Goal: Information Seeking & Learning: Learn about a topic

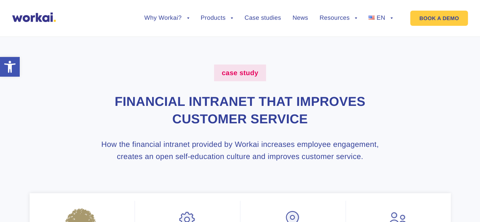
scroll to position [7, 0]
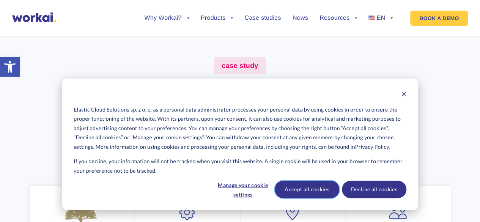
click at [322, 190] on button "Accept all cookies" at bounding box center [307, 188] width 64 height 17
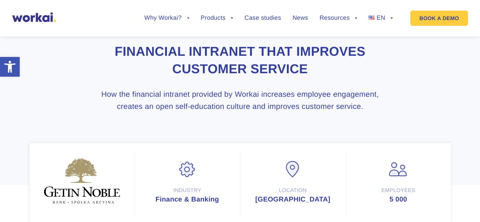
scroll to position [69, 0]
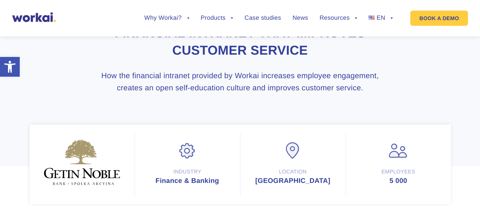
click at [227, 139] on div "Industry Finance & Banking" at bounding box center [187, 164] width 105 height 64
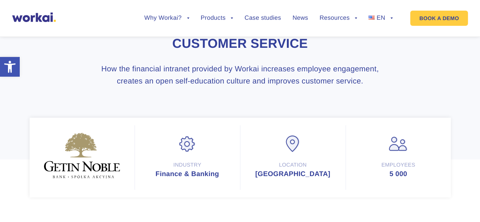
scroll to position [76, 0]
click at [454, 18] on link "BOOK A DEMO" at bounding box center [439, 18] width 58 height 15
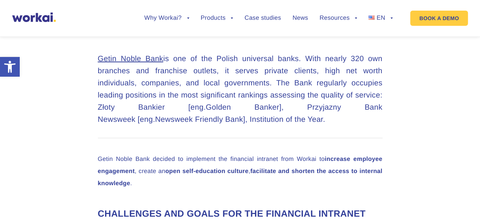
scroll to position [251, 0]
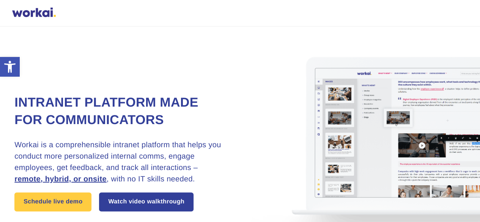
click at [403, 58] on img at bounding box center [423, 153] width 360 height 252
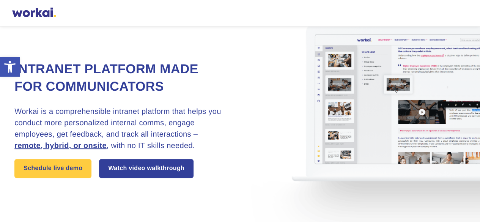
scroll to position [33, 0]
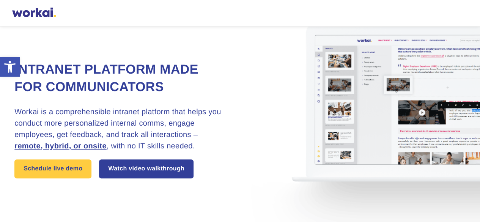
click at [235, 168] on div "Intranet platform made for communicators Workai is a comprehensible intranet pl…" at bounding box center [126, 119] width 225 height 117
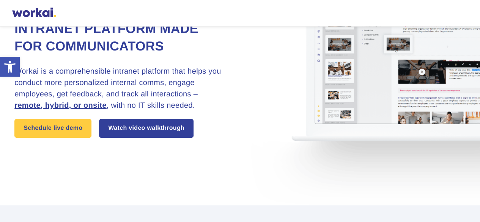
scroll to position [74, 0]
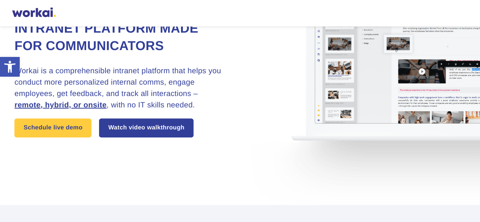
click at [233, 177] on div "Intranet platform made for communicators Workai is a comprehensible intranet pl…" at bounding box center [239, 79] width 450 height 252
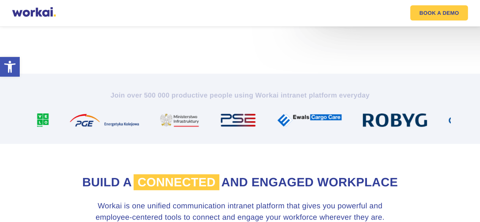
scroll to position [311, 0]
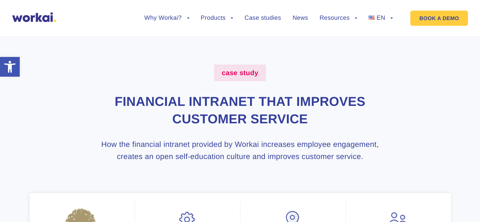
click at [17, 16] on img at bounding box center [34, 17] width 44 height 9
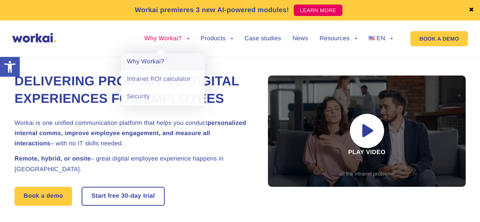
click at [159, 65] on link "Why Workai?" at bounding box center [162, 61] width 83 height 17
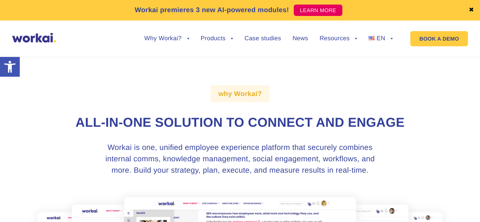
click at [240, 141] on div "why Workai? All-in-one solution to connect and engage Workai is one, unified em…" at bounding box center [240, 221] width 421 height 348
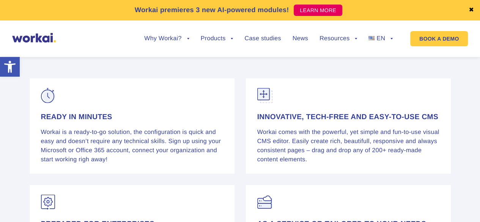
scroll to position [779, 0]
click at [198, 168] on div "READY IN MINUTES Workai is a ready-to-go solution, the configuration is quick a…" at bounding box center [132, 125] width 205 height 95
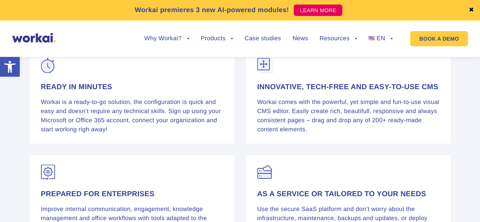
click at [143, 144] on div "READY IN MINUTES Workai is a ready-to-go solution, the configuration is quick a…" at bounding box center [132, 96] width 216 height 107
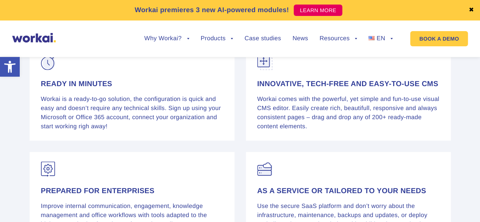
scroll to position [810, 0]
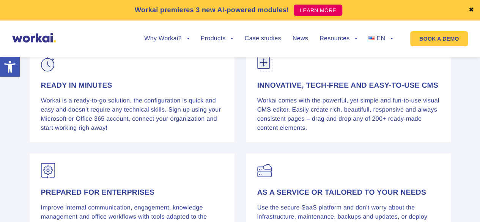
click at [281, 148] on div "AS A SERVICE OR TAILORED TO YOUR NEEDS Use the secure SaaS platform and don’t w…" at bounding box center [348, 201] width 216 height 107
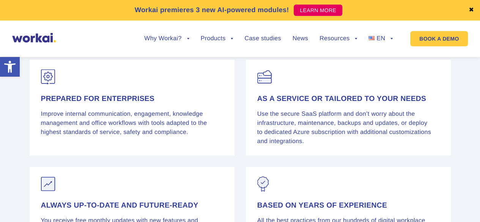
scroll to position [906, 0]
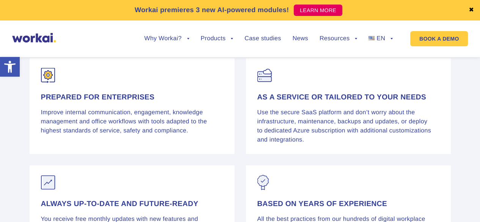
click at [200, 130] on p "Improve internal communication, engagement, knowledge management and office wor…" at bounding box center [132, 121] width 182 height 27
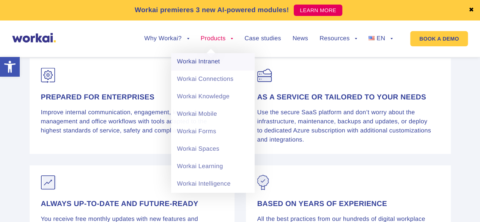
click at [221, 64] on link "Workai Intranet" at bounding box center [212, 61] width 83 height 17
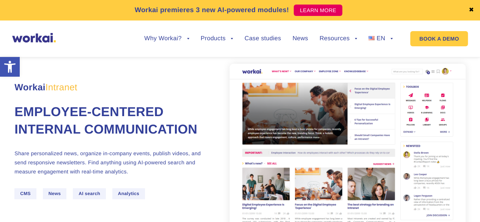
scroll to position [14, 0]
click at [140, 170] on p "Share personalized news, organize in-company events, publish videos, and send r…" at bounding box center [112, 162] width 197 height 27
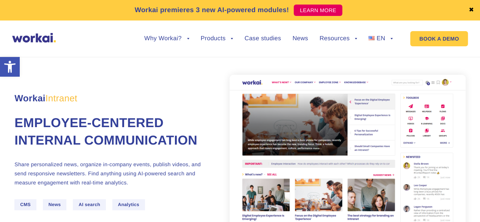
scroll to position [3, 0]
click at [182, 85] on p "Workai Intranet" at bounding box center [112, 94] width 197 height 19
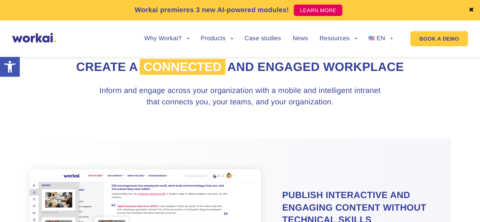
scroll to position [288, 0]
click at [285, 107] on h3 "Inform and engage across your organization with a mobile and intelligent intran…" at bounding box center [240, 96] width 295 height 23
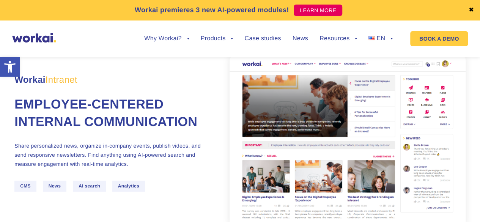
scroll to position [22, 0]
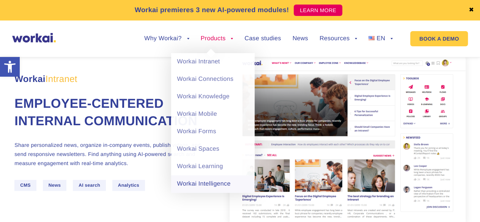
click at [226, 188] on link "Workai Intelligence" at bounding box center [212, 183] width 83 height 17
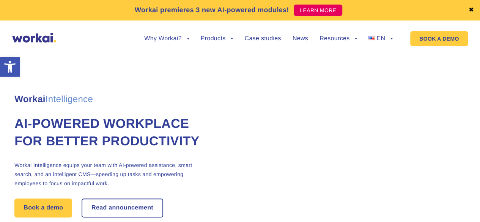
click at [284, 83] on div "Workai Intelligence AI-powered workplace for better productivity Workai Intelli…" at bounding box center [239, 135] width 450 height 177
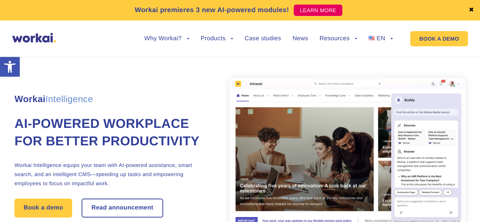
click at [181, 86] on p "Workai Intelligence" at bounding box center [112, 95] width 197 height 19
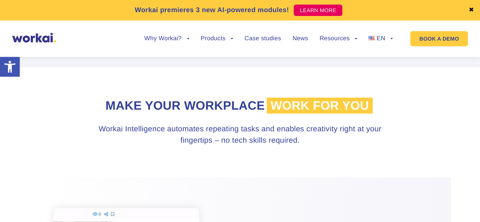
scroll to position [228, 0]
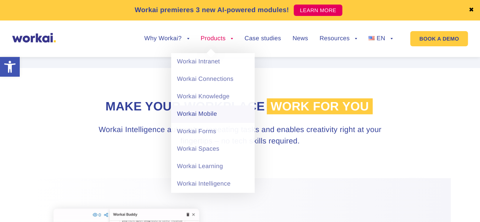
click at [242, 111] on link "Workai Mobile" at bounding box center [212, 113] width 83 height 17
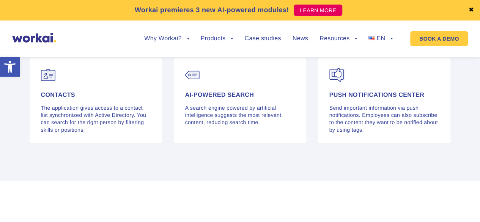
scroll to position [2365, 0]
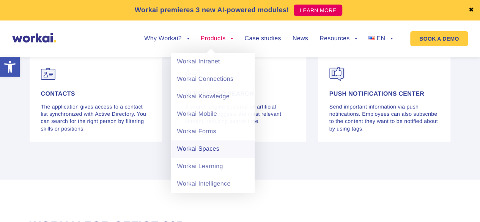
click at [238, 144] on link "Workai Spaces" at bounding box center [212, 148] width 83 height 17
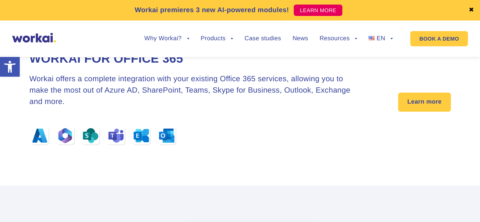
scroll to position [2959, 0]
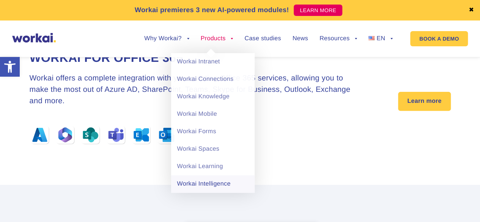
click at [220, 185] on link "Workai Intelligence" at bounding box center [212, 183] width 83 height 17
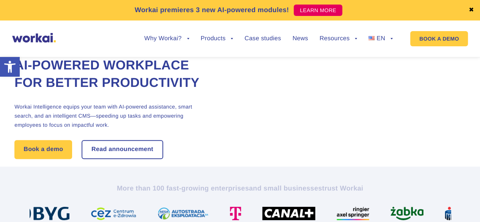
scroll to position [59, 0]
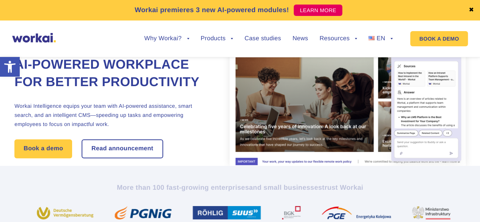
click at [120, 108] on div "Workai Intelligence AI-powered workplace for better productivity Workai Intelli…" at bounding box center [121, 93] width 215 height 132
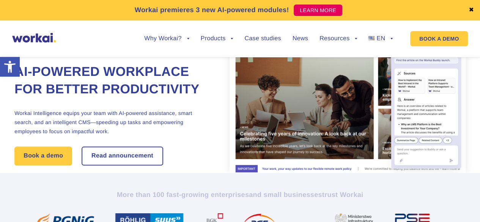
scroll to position [52, 0]
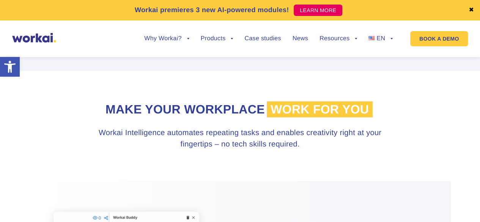
click at [243, 154] on section "Make your workplace work for you Workai Intelligence automates repeating tasks …" at bounding box center [240, 126] width 480 height 110
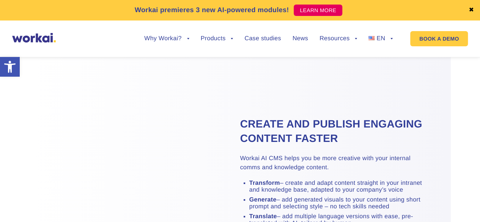
scroll to position [1096, 0]
click at [271, 40] on link "Case studies" at bounding box center [262, 39] width 36 height 6
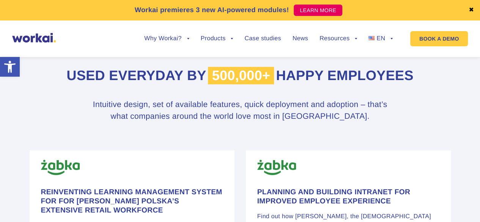
scroll to position [315, 0]
click at [260, 107] on h3 "Intuitive design, set of available features, quick deployment and adoption – th…" at bounding box center [239, 110] width 303 height 24
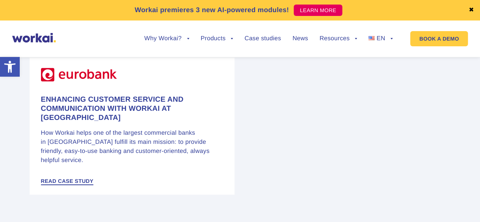
scroll to position [1259, 0]
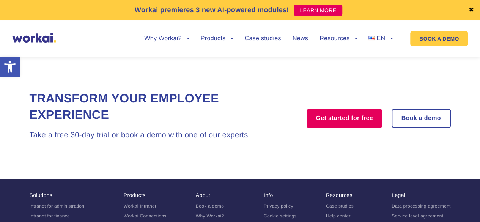
scroll to position [1499, 0]
